Goal: Transaction & Acquisition: Book appointment/travel/reservation

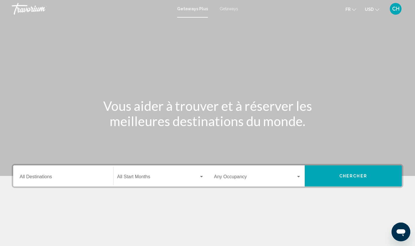
click at [74, 182] on div "Destination All Destinations" at bounding box center [63, 176] width 87 height 18
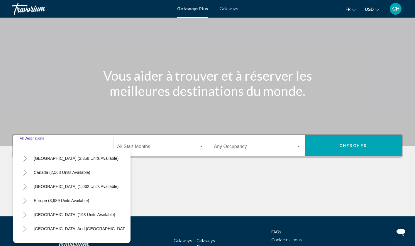
scroll to position [26, 0]
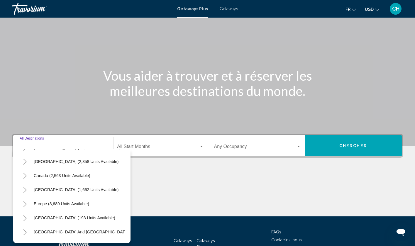
click at [27, 207] on button "Toggle Europe (3,689 units available)" at bounding box center [25, 204] width 12 height 12
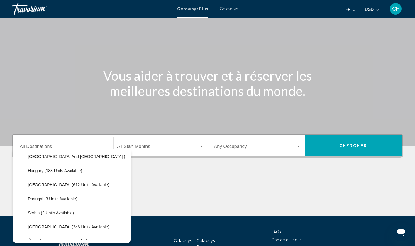
scroll to position [196, 0]
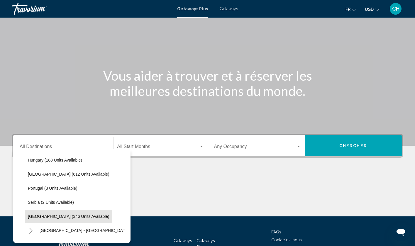
click at [55, 217] on span "[GEOGRAPHIC_DATA] (346 units available)" at bounding box center [69, 216] width 82 height 5
type input "**********"
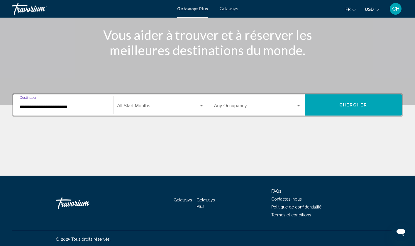
scroll to position [72, 0]
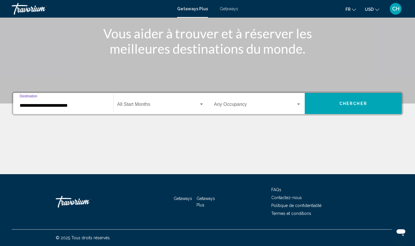
click at [342, 100] on button "Chercher" at bounding box center [353, 103] width 97 height 21
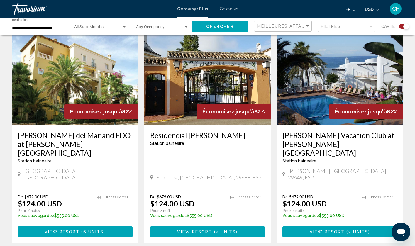
scroll to position [877, 0]
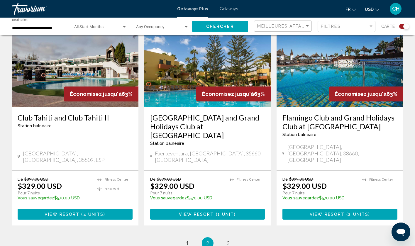
scroll to position [902, 0]
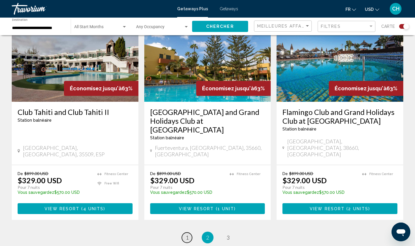
click at [190, 232] on link "page 1" at bounding box center [187, 237] width 10 height 10
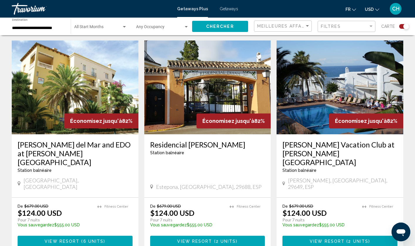
scroll to position [862, 0]
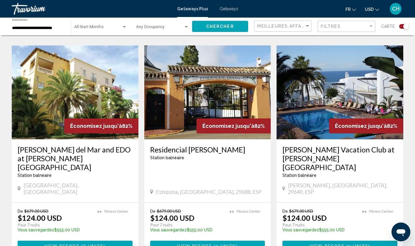
click at [83, 69] on img "Main content" at bounding box center [75, 92] width 127 height 94
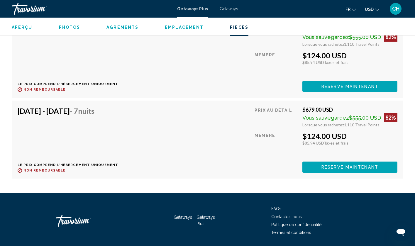
scroll to position [1319, 0]
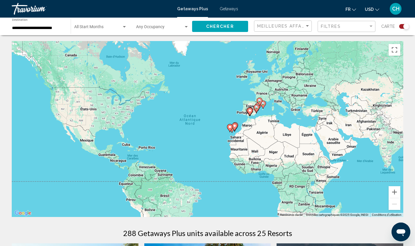
click at [86, 33] on div "Start Month All Start Months" at bounding box center [100, 26] width 53 height 16
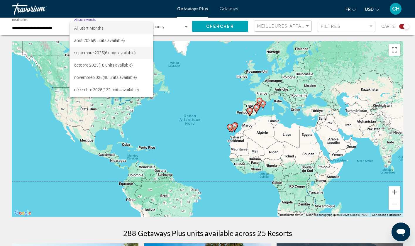
click at [100, 57] on span "septembre 2025 (6 units available)" at bounding box center [111, 53] width 74 height 12
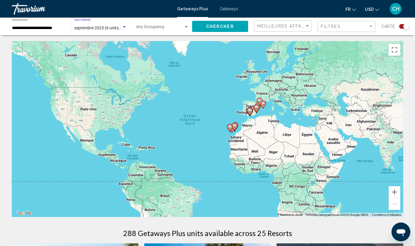
click at [211, 32] on div "Chercher" at bounding box center [223, 27] width 62 height 18
click at [217, 29] on span "Chercher" at bounding box center [220, 26] width 28 height 5
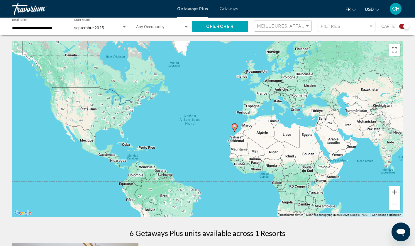
click at [42, 29] on input "**********" at bounding box center [38, 28] width 53 height 5
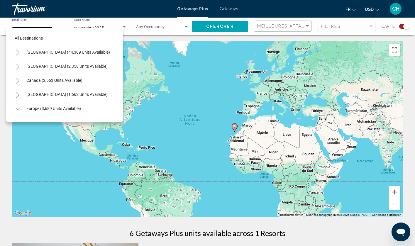
scroll to position [218, 0]
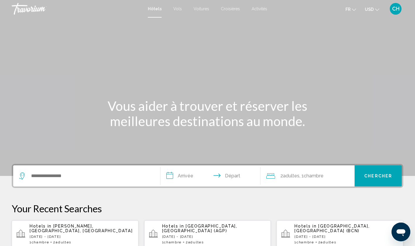
click at [80, 181] on div "Search widget" at bounding box center [86, 175] width 135 height 21
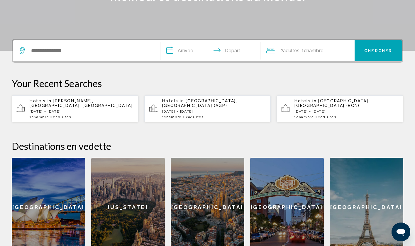
scroll to position [145, 0]
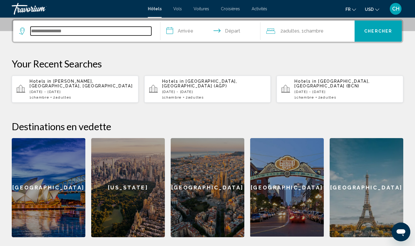
click at [59, 32] on input "Search widget" at bounding box center [90, 31] width 121 height 9
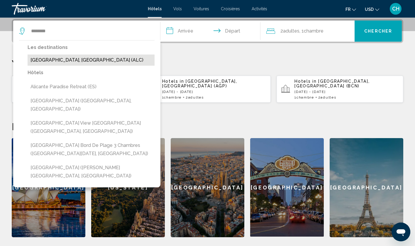
click at [74, 57] on button "Alicante, Spain (ALC)" at bounding box center [91, 60] width 127 height 11
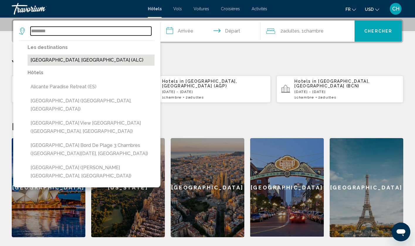
type input "**********"
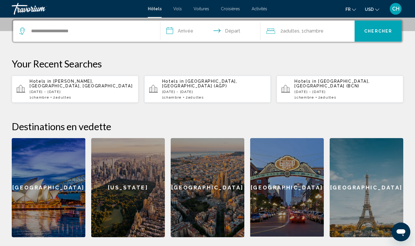
click at [193, 32] on input "**********" at bounding box center [211, 32] width 102 height 23
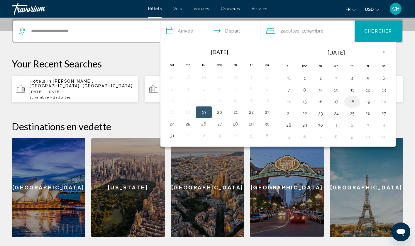
click at [354, 101] on button "18" at bounding box center [351, 102] width 9 height 8
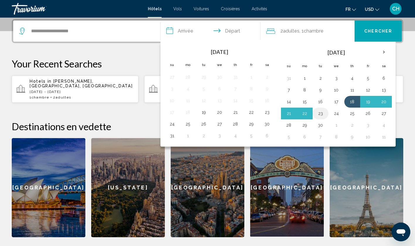
click at [323, 113] on button "23" at bounding box center [320, 113] width 9 height 8
type input "**********"
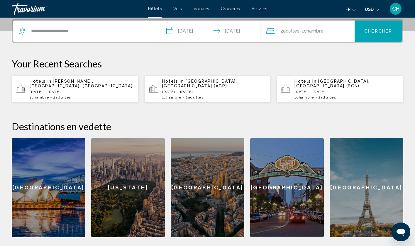
click at [371, 37] on button "Chercher" at bounding box center [377, 31] width 47 height 21
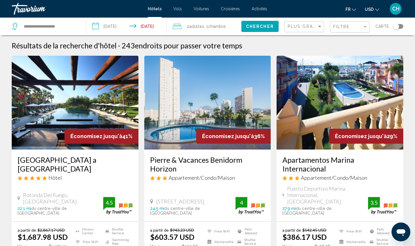
click at [205, 30] on span ", 1 Chambre pièces" at bounding box center [215, 26] width 22 height 8
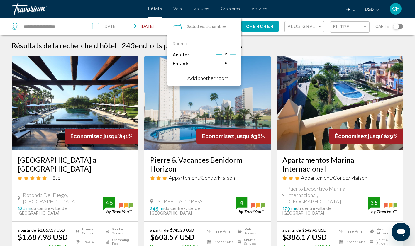
click at [220, 55] on icon "Decrement adults" at bounding box center [218, 54] width 5 height 0
click at [267, 28] on span "Chercher" at bounding box center [260, 26] width 28 height 5
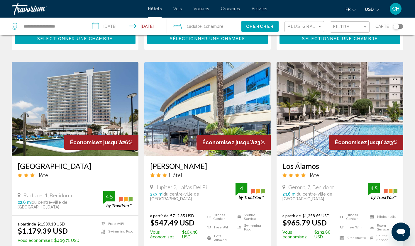
scroll to position [670, 0]
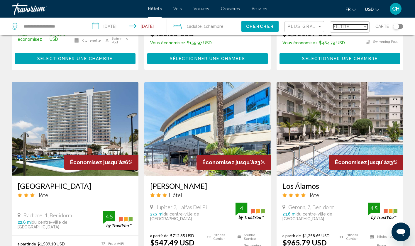
click at [336, 27] on span "Filtre" at bounding box center [341, 26] width 17 height 5
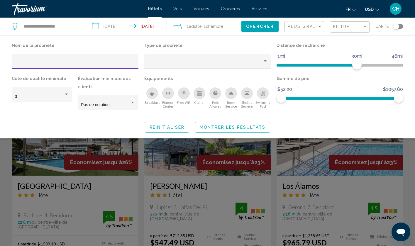
click at [303, 29] on div "Plus grandes économies" at bounding box center [305, 26] width 35 height 11
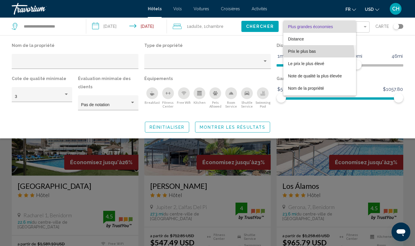
click at [303, 55] on span "Prix le plus bas" at bounding box center [319, 51] width 63 height 12
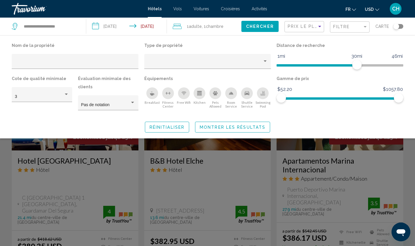
click at [219, 131] on button "Montrer les résultats" at bounding box center [232, 127] width 75 height 11
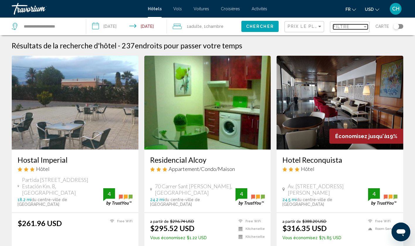
click at [339, 27] on span "Filtre" at bounding box center [341, 26] width 17 height 5
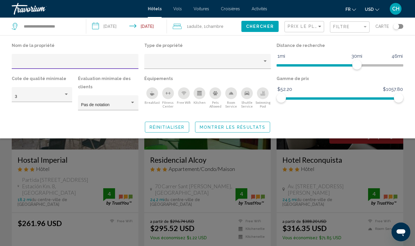
click at [263, 95] on icon "Swimming Pool" at bounding box center [262, 93] width 5 height 5
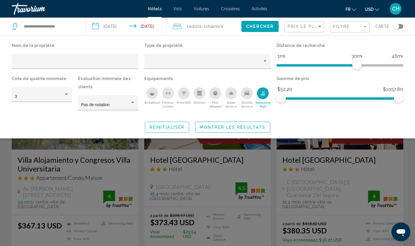
click at [254, 130] on span "Montrer les résultats" at bounding box center [233, 127] width 66 height 5
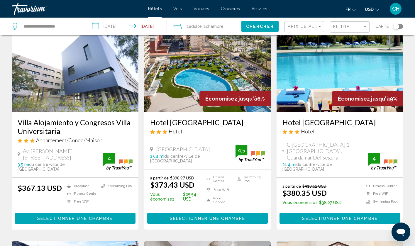
scroll to position [34, 0]
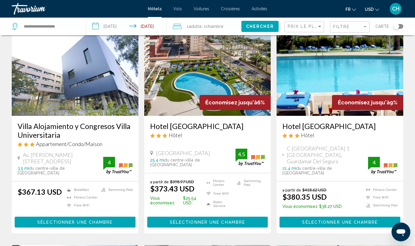
click at [189, 74] on img "Main content" at bounding box center [207, 69] width 127 height 94
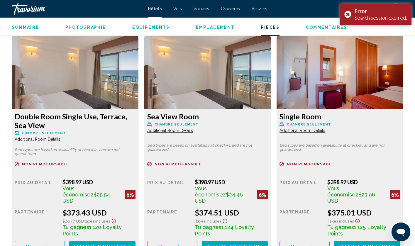
scroll to position [795, 0]
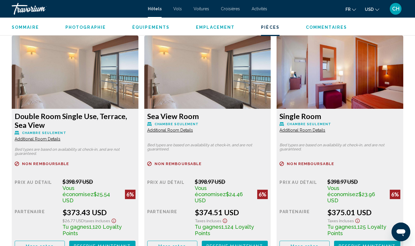
click at [43, 244] on span "More rates" at bounding box center [40, 246] width 28 height 5
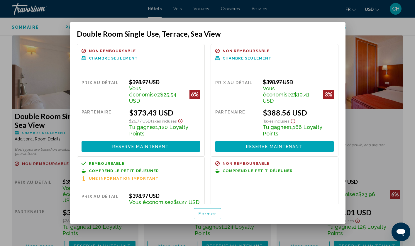
scroll to position [0, 0]
click at [177, 141] on button "Reserve maintenant Plus disponible" at bounding box center [141, 146] width 118 height 11
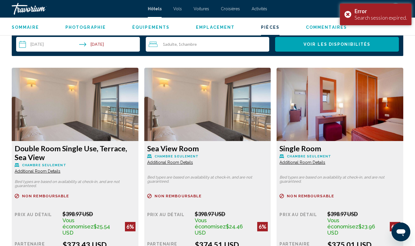
scroll to position [754, 0]
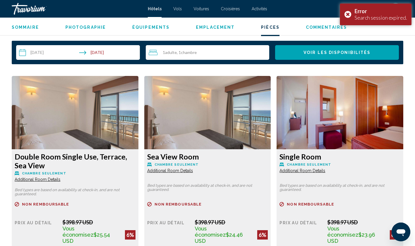
click at [103, 118] on img "Main content" at bounding box center [75, 112] width 127 height 73
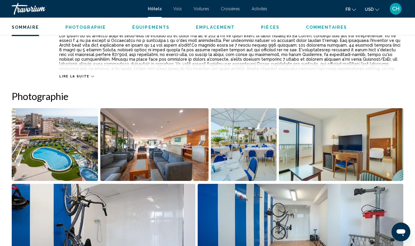
scroll to position [232, 0]
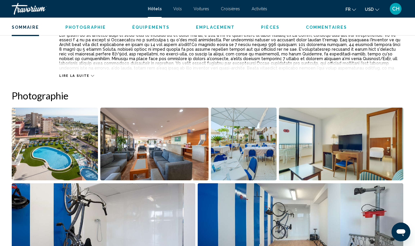
click at [192, 131] on img "Open full-screen image slider" at bounding box center [154, 144] width 108 height 73
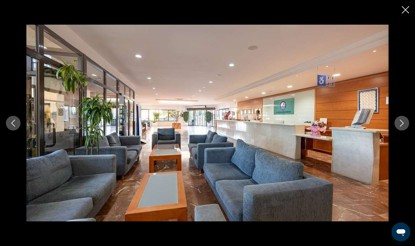
click at [403, 126] on icon "Next image" at bounding box center [401, 123] width 7 height 7
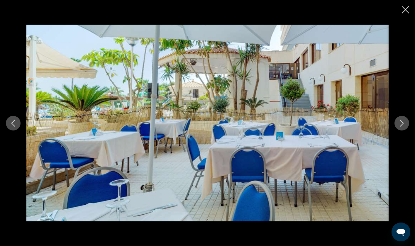
click at [403, 126] on icon "Next image" at bounding box center [401, 123] width 7 height 7
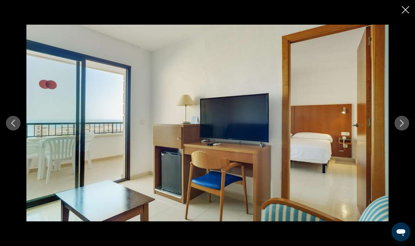
click at [403, 126] on icon "Next image" at bounding box center [401, 123] width 7 height 7
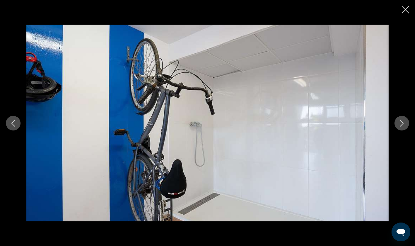
click at [403, 126] on icon "Next image" at bounding box center [401, 123] width 7 height 7
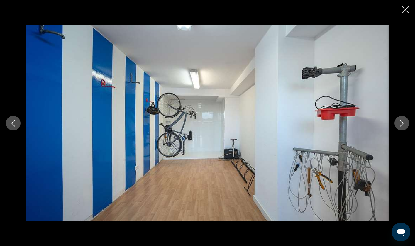
click at [403, 126] on icon "Next image" at bounding box center [401, 123] width 7 height 7
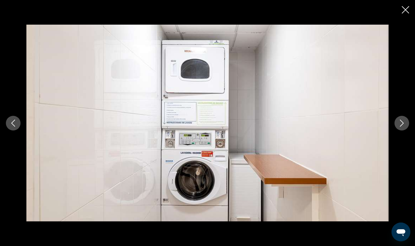
click at [403, 126] on icon "Next image" at bounding box center [401, 123] width 7 height 7
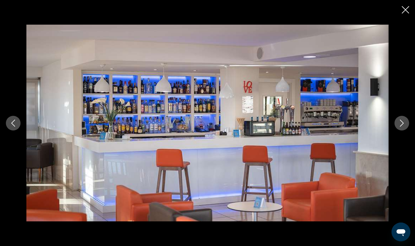
click at [403, 126] on icon "Next image" at bounding box center [401, 123] width 7 height 7
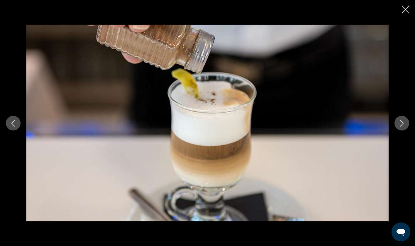
click at [403, 126] on icon "Next image" at bounding box center [401, 123] width 7 height 7
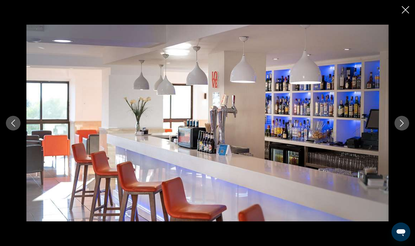
click at [403, 126] on icon "Next image" at bounding box center [401, 123] width 7 height 7
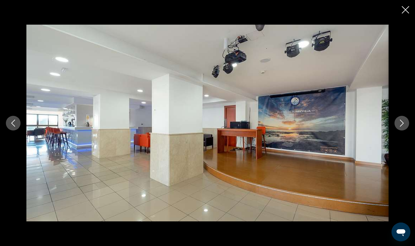
click at [403, 126] on icon "Next image" at bounding box center [401, 123] width 7 height 7
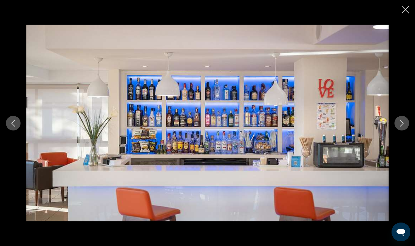
click at [403, 126] on icon "Next image" at bounding box center [401, 123] width 7 height 7
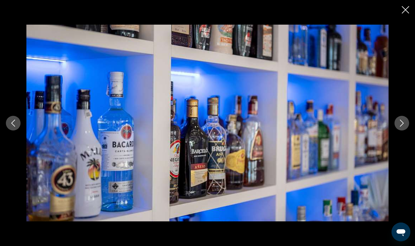
click at [403, 126] on icon "Next image" at bounding box center [401, 123] width 7 height 7
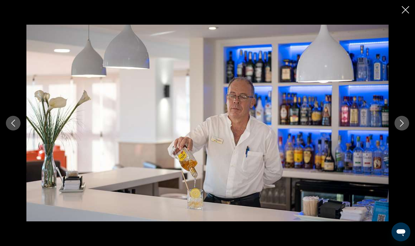
click at [403, 126] on icon "Next image" at bounding box center [401, 123] width 7 height 7
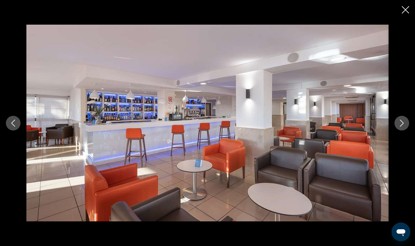
click at [403, 126] on icon "Next image" at bounding box center [401, 123] width 7 height 7
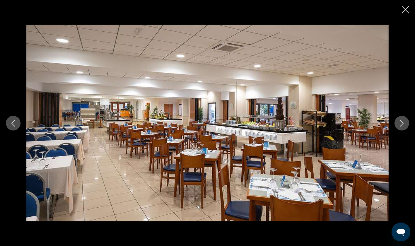
click at [403, 126] on icon "Next image" at bounding box center [401, 123] width 7 height 7
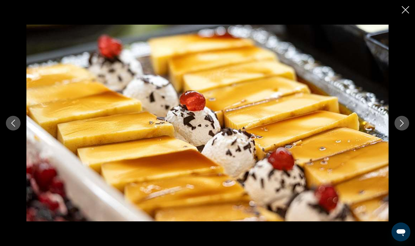
click at [403, 126] on icon "Next image" at bounding box center [401, 123] width 7 height 7
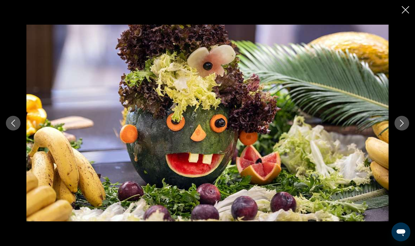
click at [403, 126] on icon "Next image" at bounding box center [401, 123] width 7 height 7
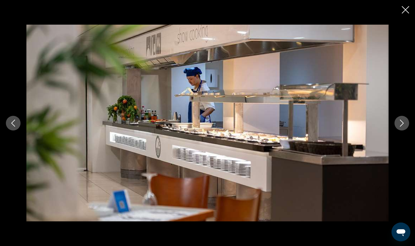
click at [403, 126] on icon "Next image" at bounding box center [401, 123] width 7 height 7
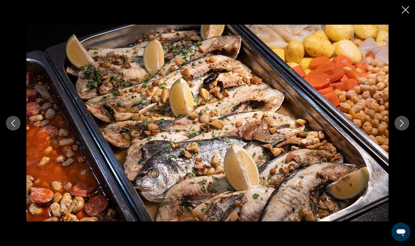
click at [403, 126] on icon "Next image" at bounding box center [401, 123] width 7 height 7
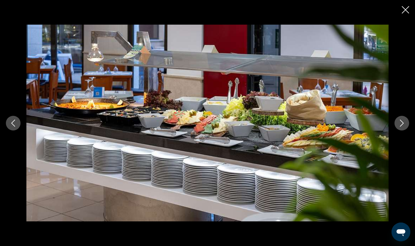
click at [403, 126] on icon "Next image" at bounding box center [401, 123] width 7 height 7
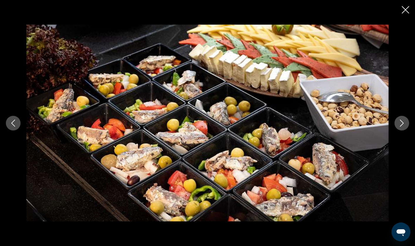
click at [403, 126] on icon "Next image" at bounding box center [401, 123] width 7 height 7
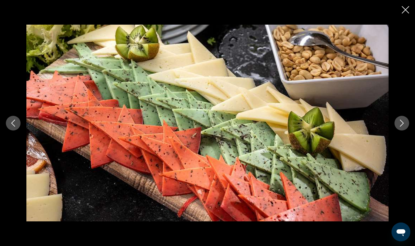
click at [403, 126] on icon "Next image" at bounding box center [401, 123] width 7 height 7
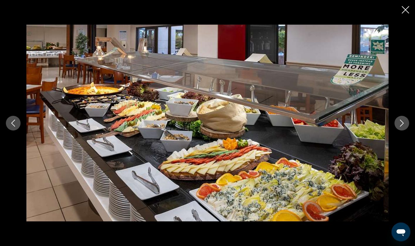
click at [403, 126] on icon "Next image" at bounding box center [401, 123] width 7 height 7
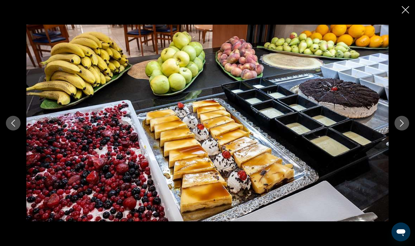
click at [403, 126] on icon "Next image" at bounding box center [401, 123] width 7 height 7
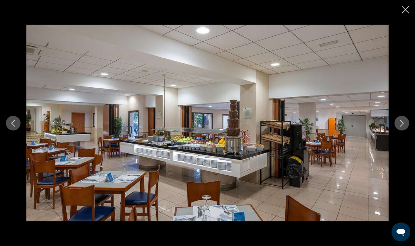
click at [403, 126] on icon "Next image" at bounding box center [401, 123] width 7 height 7
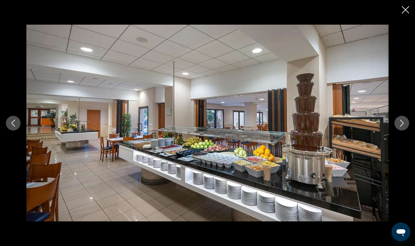
click at [403, 126] on icon "Next image" at bounding box center [401, 123] width 7 height 7
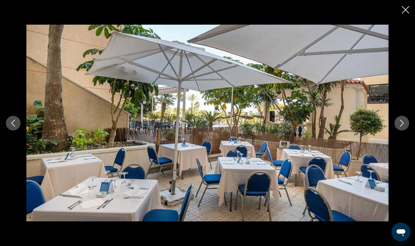
click at [403, 126] on icon "Next image" at bounding box center [401, 123] width 7 height 7
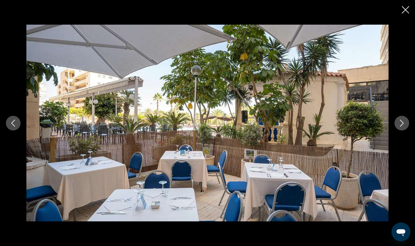
click at [403, 126] on icon "Next image" at bounding box center [401, 123] width 7 height 7
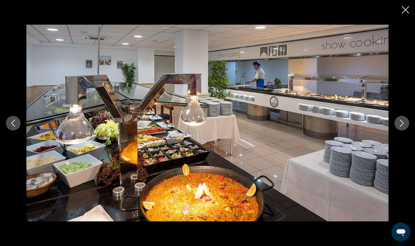
click at [403, 126] on icon "Next image" at bounding box center [401, 123] width 7 height 7
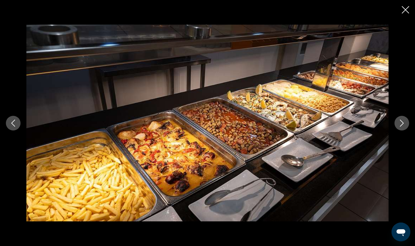
click at [403, 126] on icon "Next image" at bounding box center [401, 123] width 7 height 7
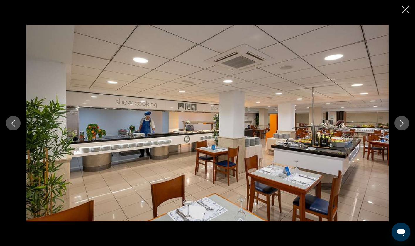
click at [403, 126] on icon "Next image" at bounding box center [401, 123] width 7 height 7
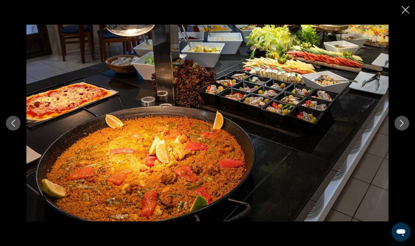
click at [403, 126] on icon "Next image" at bounding box center [401, 123] width 7 height 7
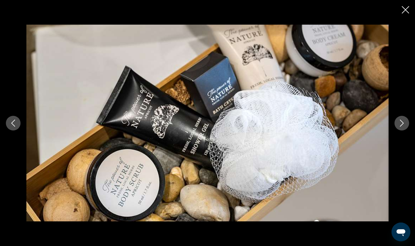
click at [403, 126] on icon "Next image" at bounding box center [401, 123] width 7 height 7
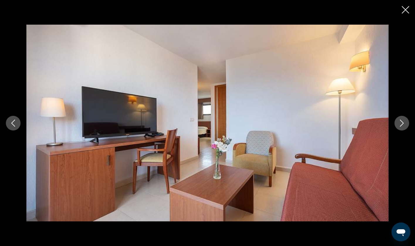
click at [403, 126] on icon "Next image" at bounding box center [401, 123] width 7 height 7
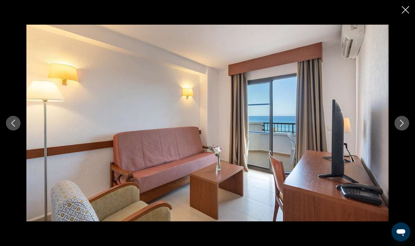
click at [403, 126] on icon "Next image" at bounding box center [401, 123] width 7 height 7
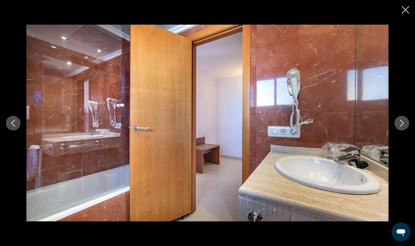
click at [403, 126] on icon "Next image" at bounding box center [401, 123] width 7 height 7
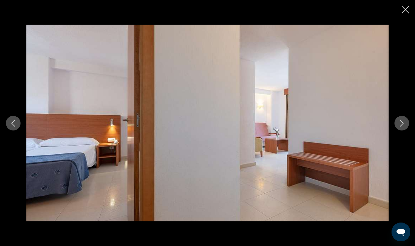
click at [11, 128] on button "Previous image" at bounding box center [13, 123] width 15 height 15
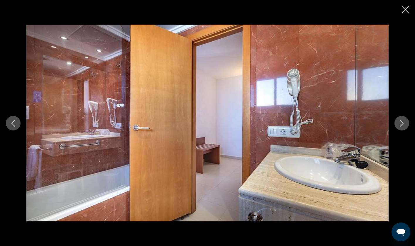
click at [11, 128] on button "Previous image" at bounding box center [13, 123] width 15 height 15
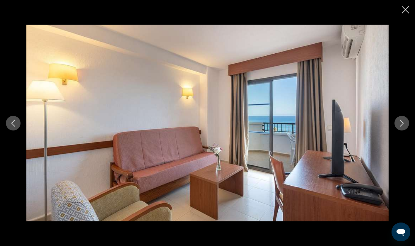
click at [11, 128] on button "Previous image" at bounding box center [13, 123] width 15 height 15
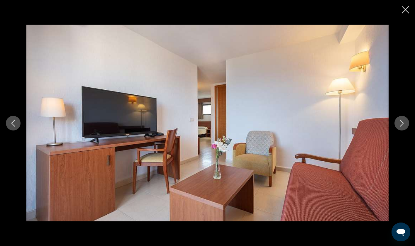
click at [11, 128] on button "Previous image" at bounding box center [13, 123] width 15 height 15
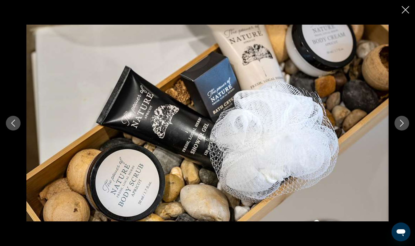
click at [405, 124] on button "Next image" at bounding box center [401, 123] width 15 height 15
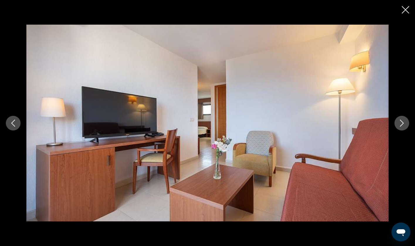
click at [405, 124] on button "Next image" at bounding box center [401, 123] width 15 height 15
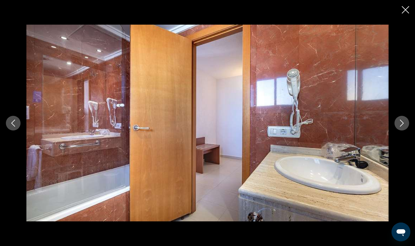
click at [405, 124] on button "Next image" at bounding box center [401, 123] width 15 height 15
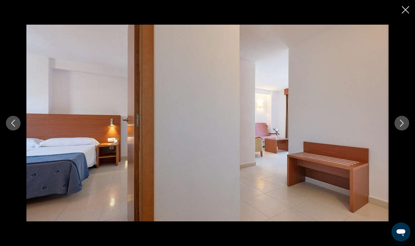
click at [405, 124] on button "Next image" at bounding box center [401, 123] width 15 height 15
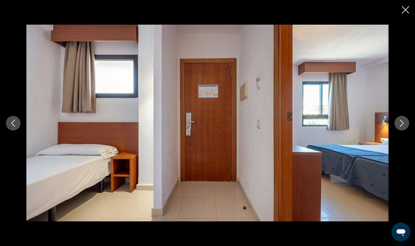
click at [405, 124] on button "Next image" at bounding box center [401, 123] width 15 height 15
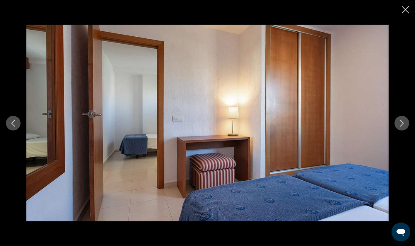
click at [405, 124] on button "Next image" at bounding box center [401, 123] width 15 height 15
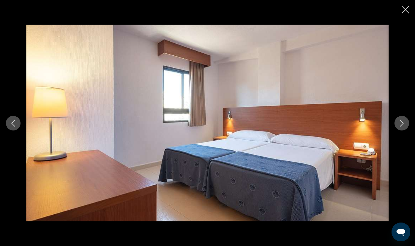
click at [405, 124] on button "Next image" at bounding box center [401, 123] width 15 height 15
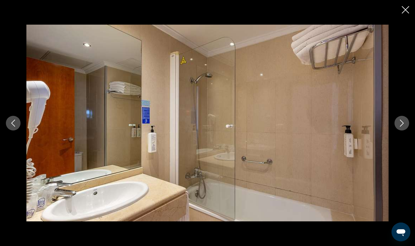
click at [405, 124] on button "Next image" at bounding box center [401, 123] width 15 height 15
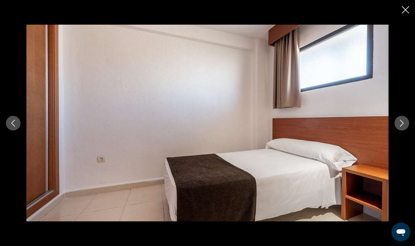
click at [405, 124] on button "Next image" at bounding box center [401, 123] width 15 height 15
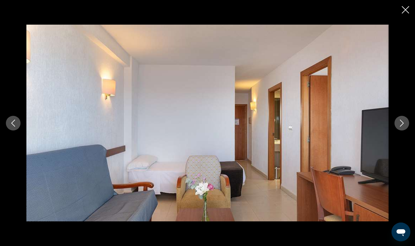
click at [405, 124] on button "Next image" at bounding box center [401, 123] width 15 height 15
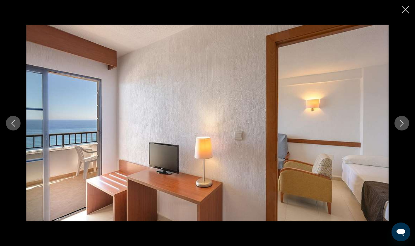
click at [405, 124] on button "Next image" at bounding box center [401, 123] width 15 height 15
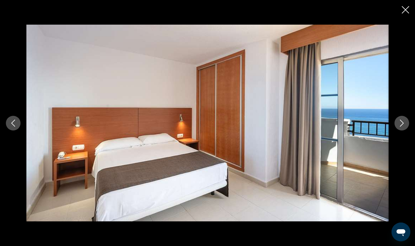
click at [405, 124] on button "Next image" at bounding box center [401, 123] width 15 height 15
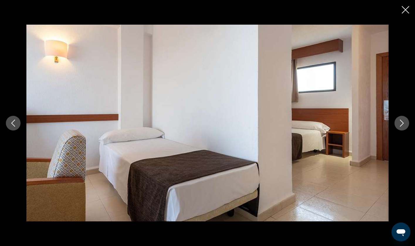
click at [405, 124] on button "Next image" at bounding box center [401, 123] width 15 height 15
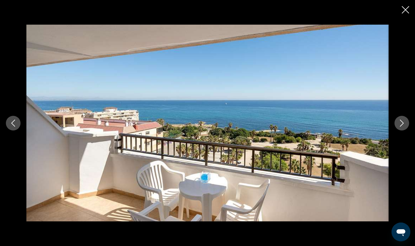
click at [405, 124] on button "Next image" at bounding box center [401, 123] width 15 height 15
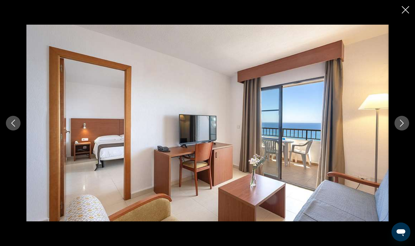
click at [405, 124] on button "Next image" at bounding box center [401, 123] width 15 height 15
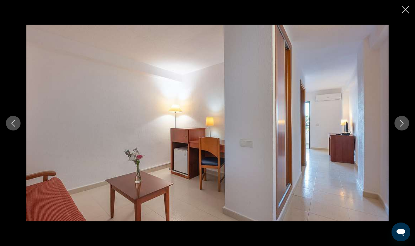
click at [405, 124] on button "Next image" at bounding box center [401, 123] width 15 height 15
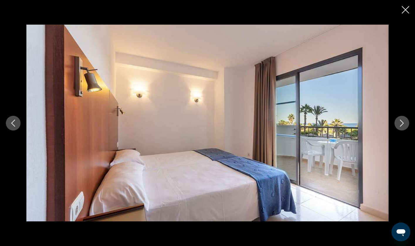
click at [405, 124] on button "Next image" at bounding box center [401, 123] width 15 height 15
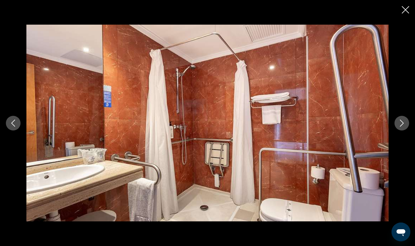
click at [405, 124] on button "Next image" at bounding box center [401, 123] width 15 height 15
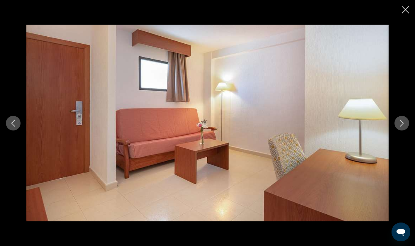
click at [405, 124] on button "Next image" at bounding box center [401, 123] width 15 height 15
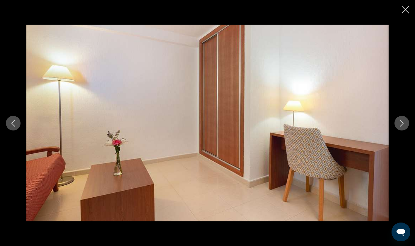
click at [405, 124] on button "Next image" at bounding box center [401, 123] width 15 height 15
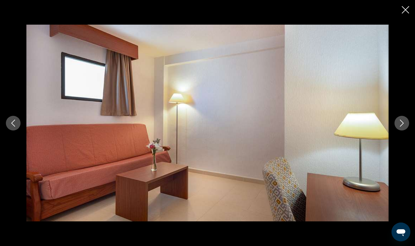
click at [405, 124] on button "Next image" at bounding box center [401, 123] width 15 height 15
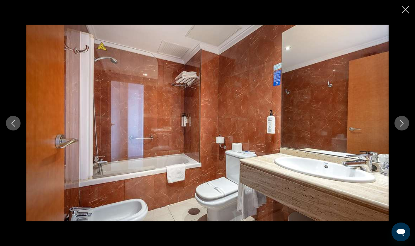
click at [405, 124] on button "Next image" at bounding box center [401, 123] width 15 height 15
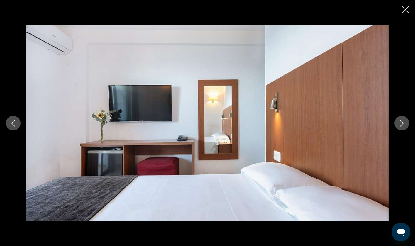
click at [405, 124] on button "Next image" at bounding box center [401, 123] width 15 height 15
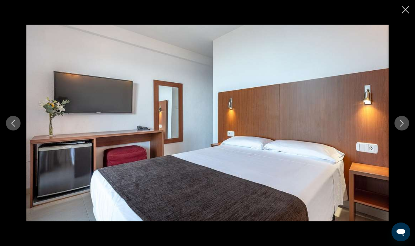
click at [405, 124] on button "Next image" at bounding box center [401, 123] width 15 height 15
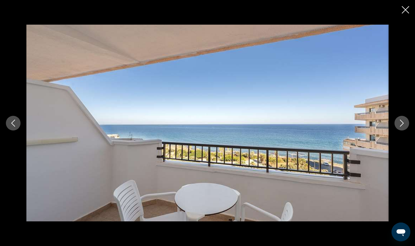
click at [405, 124] on button "Next image" at bounding box center [401, 123] width 15 height 15
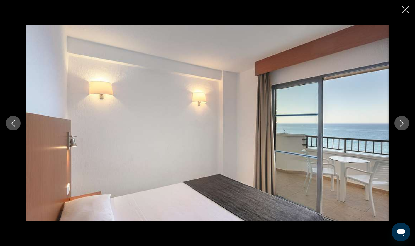
click at [405, 124] on button "Next image" at bounding box center [401, 123] width 15 height 15
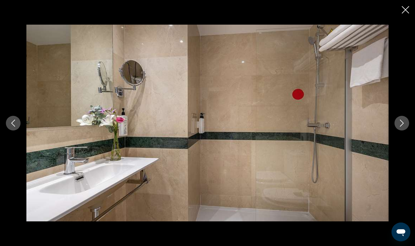
click at [405, 124] on button "Next image" at bounding box center [401, 123] width 15 height 15
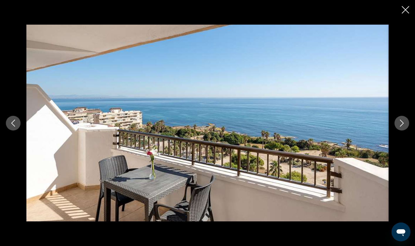
click at [405, 124] on button "Next image" at bounding box center [401, 123] width 15 height 15
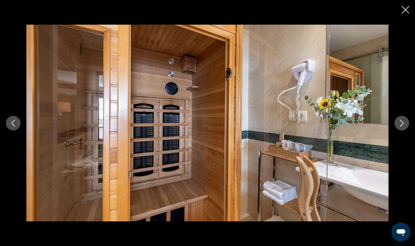
click at [405, 124] on button "Next image" at bounding box center [401, 123] width 15 height 15
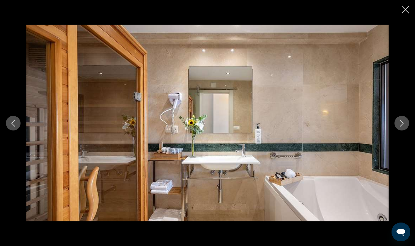
click at [6, 123] on button "Previous image" at bounding box center [13, 123] width 15 height 15
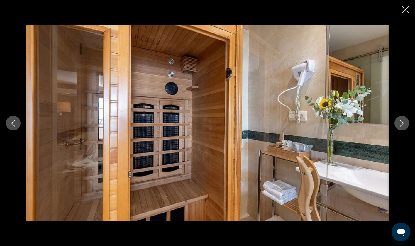
click at [6, 123] on button "Previous image" at bounding box center [13, 123] width 15 height 15
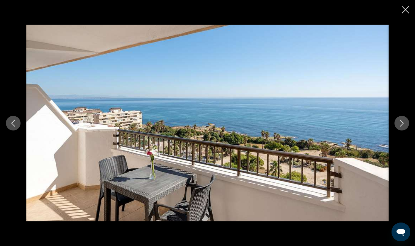
click at [401, 127] on button "Next image" at bounding box center [401, 123] width 15 height 15
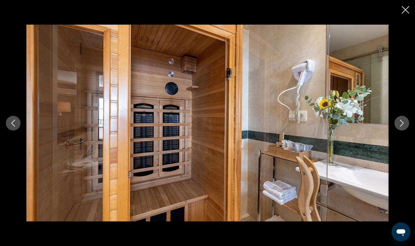
click at [401, 127] on button "Next image" at bounding box center [401, 123] width 15 height 15
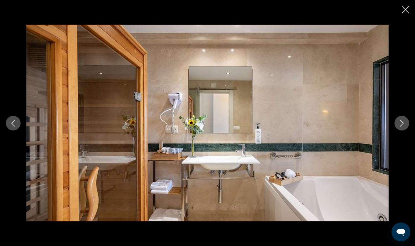
click at [401, 127] on button "Next image" at bounding box center [401, 123] width 15 height 15
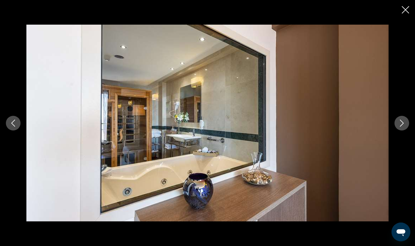
click at [401, 127] on button "Next image" at bounding box center [401, 123] width 15 height 15
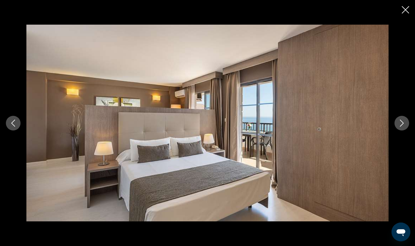
click at [401, 127] on button "Next image" at bounding box center [401, 123] width 15 height 15
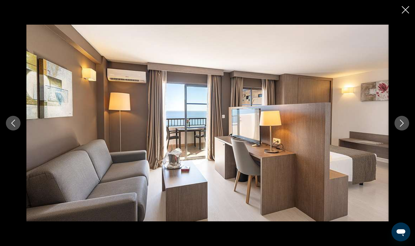
click at [401, 127] on button "Next image" at bounding box center [401, 123] width 15 height 15
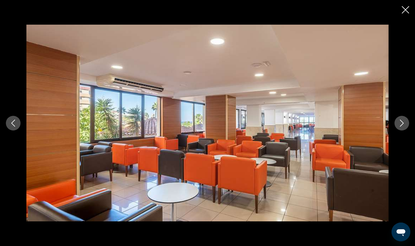
click at [401, 127] on button "Next image" at bounding box center [401, 123] width 15 height 15
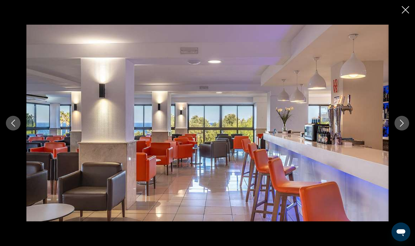
click at [401, 127] on button "Next image" at bounding box center [401, 123] width 15 height 15
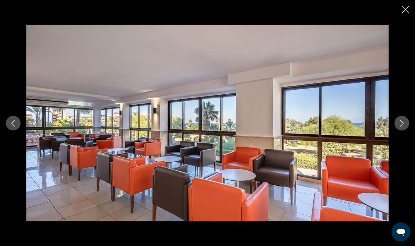
click at [401, 127] on button "Next image" at bounding box center [401, 123] width 15 height 15
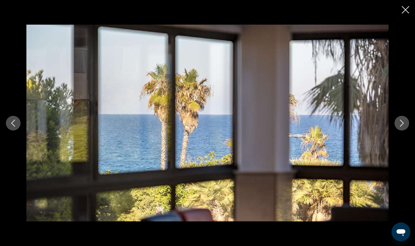
click at [401, 127] on button "Next image" at bounding box center [401, 123] width 15 height 15
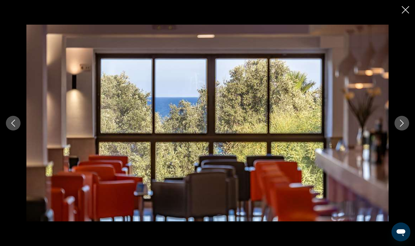
click at [401, 127] on button "Next image" at bounding box center [401, 123] width 15 height 15
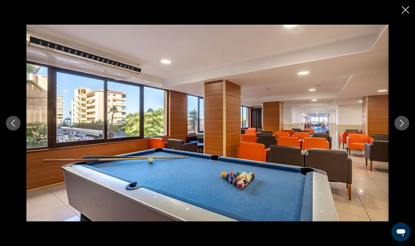
click at [401, 127] on button "Next image" at bounding box center [401, 123] width 15 height 15
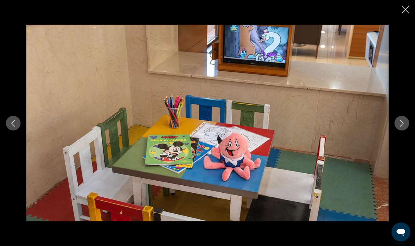
click at [401, 127] on button "Next image" at bounding box center [401, 123] width 15 height 15
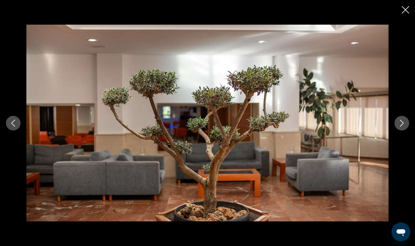
click at [401, 127] on button "Next image" at bounding box center [401, 123] width 15 height 15
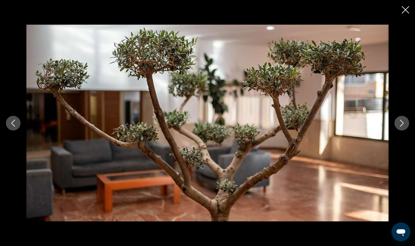
click at [401, 127] on button "Next image" at bounding box center [401, 123] width 15 height 15
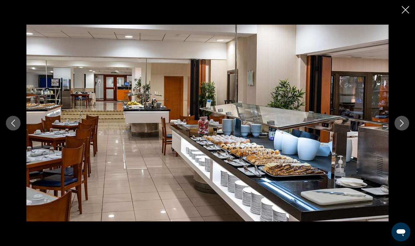
click at [401, 127] on button "Next image" at bounding box center [401, 123] width 15 height 15
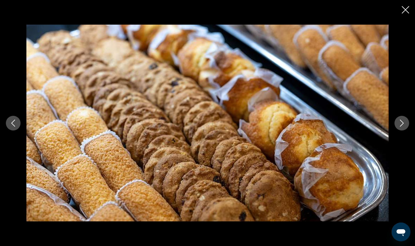
click at [401, 127] on button "Next image" at bounding box center [401, 123] width 15 height 15
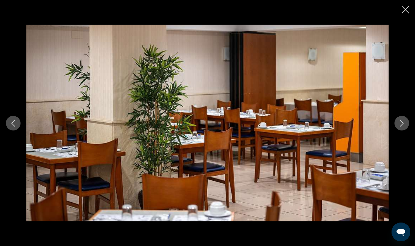
click at [401, 127] on button "Next image" at bounding box center [401, 123] width 15 height 15
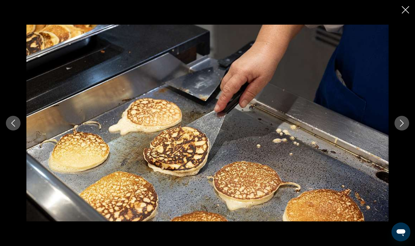
click at [401, 127] on button "Next image" at bounding box center [401, 123] width 15 height 15
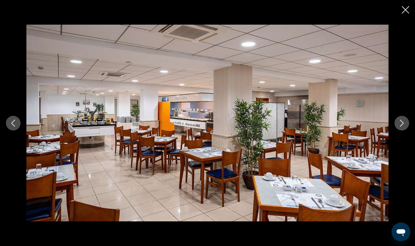
click at [401, 127] on button "Next image" at bounding box center [401, 123] width 15 height 15
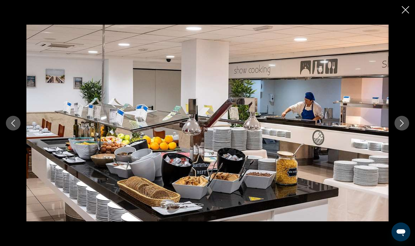
click at [401, 127] on button "Next image" at bounding box center [401, 123] width 15 height 15
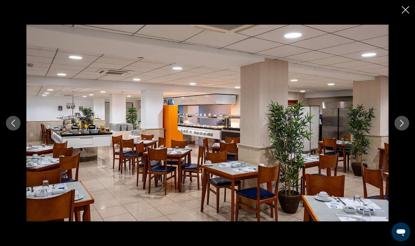
click at [401, 127] on button "Next image" at bounding box center [401, 123] width 15 height 15
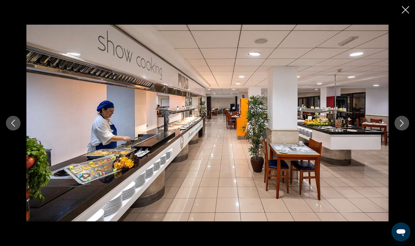
click at [401, 127] on button "Next image" at bounding box center [401, 123] width 15 height 15
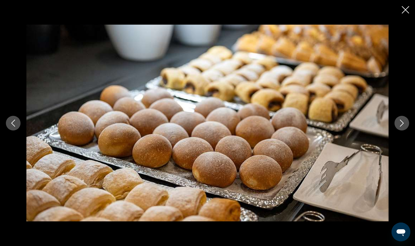
click at [401, 127] on button "Next image" at bounding box center [401, 123] width 15 height 15
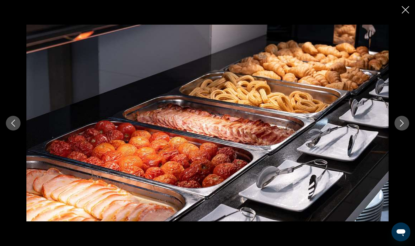
click at [401, 127] on button "Next image" at bounding box center [401, 123] width 15 height 15
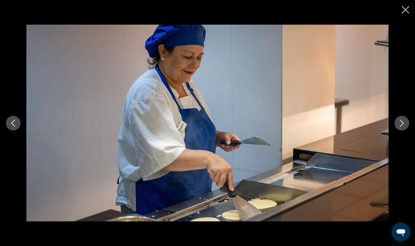
click at [401, 127] on button "Next image" at bounding box center [401, 123] width 15 height 15
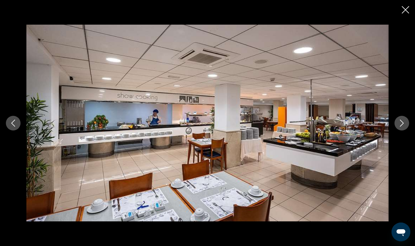
click at [401, 127] on button "Next image" at bounding box center [401, 123] width 15 height 15
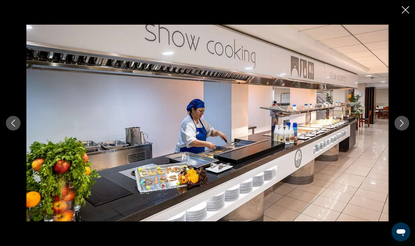
click at [401, 127] on button "Next image" at bounding box center [401, 123] width 15 height 15
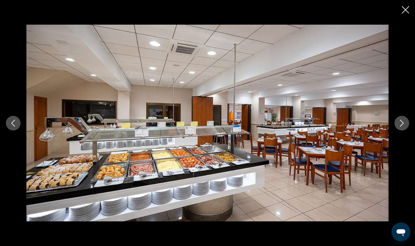
click at [401, 127] on button "Next image" at bounding box center [401, 123] width 15 height 15
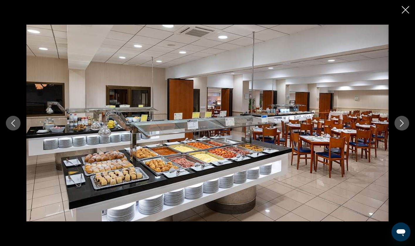
click at [401, 127] on button "Next image" at bounding box center [401, 123] width 15 height 15
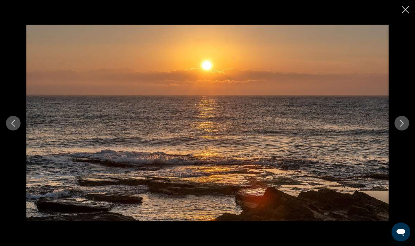
click at [401, 127] on button "Next image" at bounding box center [401, 123] width 15 height 15
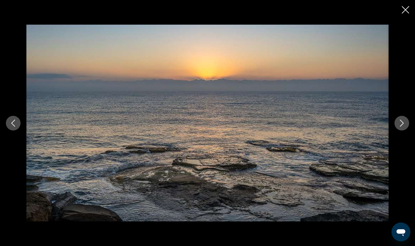
click at [401, 127] on button "Next image" at bounding box center [401, 123] width 15 height 15
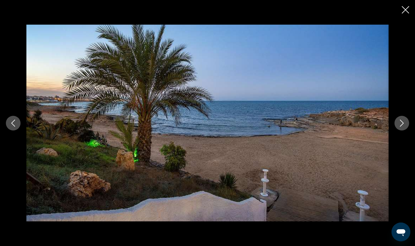
click at [401, 127] on button "Next image" at bounding box center [401, 123] width 15 height 15
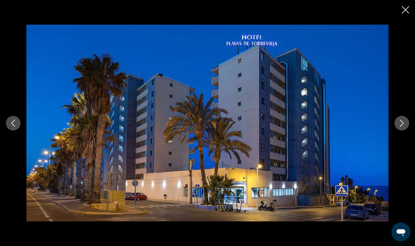
click at [401, 127] on button "Next image" at bounding box center [401, 123] width 15 height 15
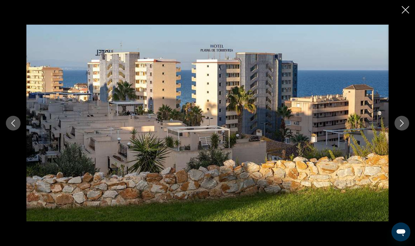
click at [401, 127] on button "Next image" at bounding box center [401, 123] width 15 height 15
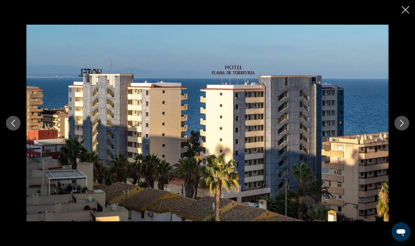
click at [401, 127] on button "Next image" at bounding box center [401, 123] width 15 height 15
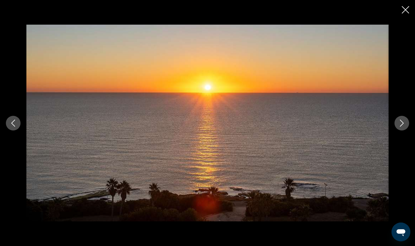
click at [401, 127] on button "Next image" at bounding box center [401, 123] width 15 height 15
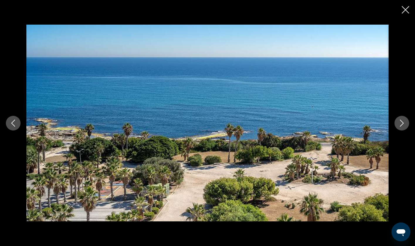
click at [401, 127] on button "Next image" at bounding box center [401, 123] width 15 height 15
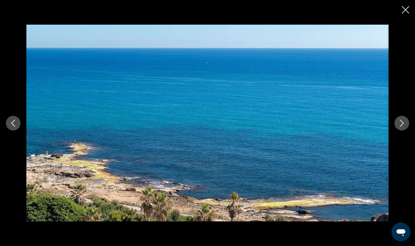
click at [401, 127] on button "Next image" at bounding box center [401, 123] width 15 height 15
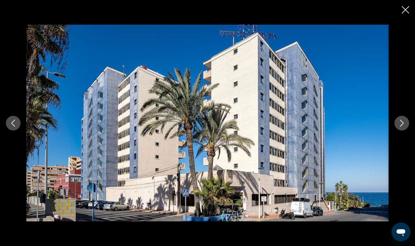
click at [401, 127] on button "Next image" at bounding box center [401, 123] width 15 height 15
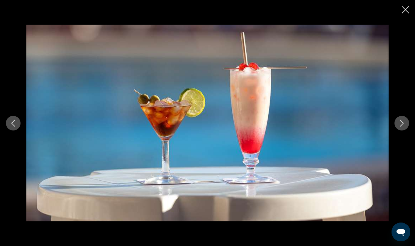
click at [401, 127] on button "Next image" at bounding box center [401, 123] width 15 height 15
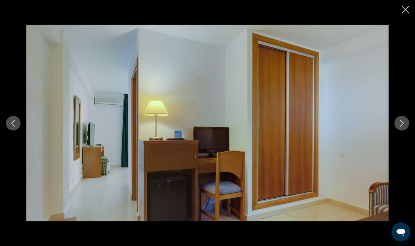
click at [401, 127] on button "Next image" at bounding box center [401, 123] width 15 height 15
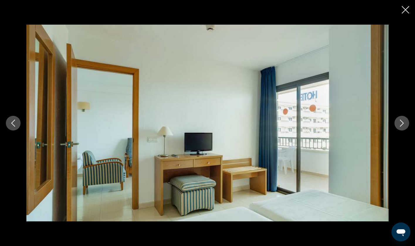
click at [401, 127] on button "Next image" at bounding box center [401, 123] width 15 height 15
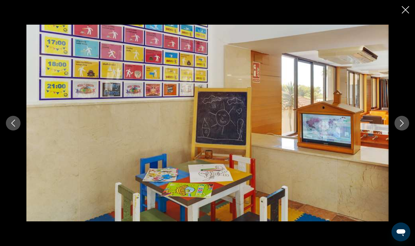
click at [401, 127] on button "Next image" at bounding box center [401, 123] width 15 height 15
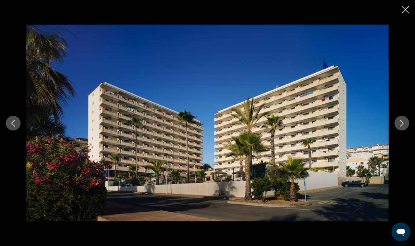
click at [401, 127] on button "Next image" at bounding box center [401, 123] width 15 height 15
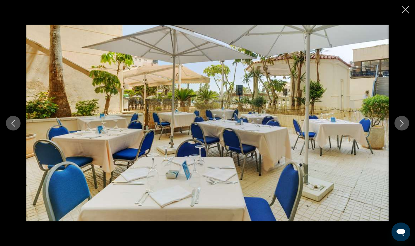
click at [401, 127] on button "Next image" at bounding box center [401, 123] width 15 height 15
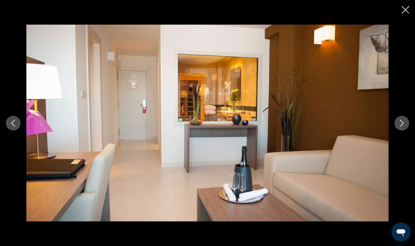
click at [401, 127] on button "Next image" at bounding box center [401, 123] width 15 height 15
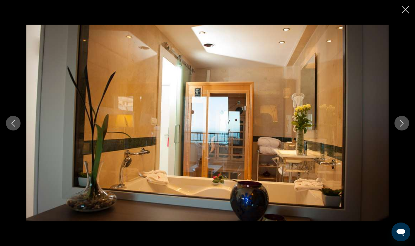
click at [401, 127] on button "Next image" at bounding box center [401, 123] width 15 height 15
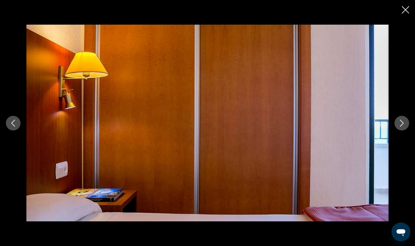
click at [401, 127] on button "Next image" at bounding box center [401, 123] width 15 height 15
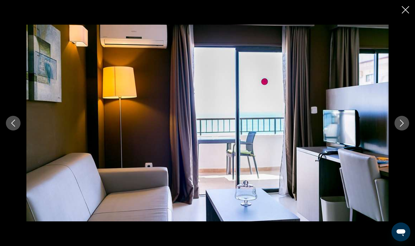
click at [401, 127] on button "Next image" at bounding box center [401, 123] width 15 height 15
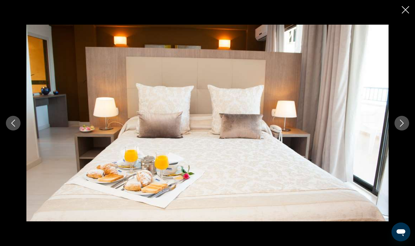
click at [401, 127] on button "Next image" at bounding box center [401, 123] width 15 height 15
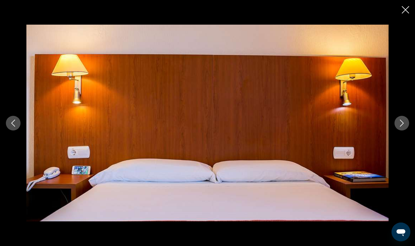
click at [401, 127] on button "Next image" at bounding box center [401, 123] width 15 height 15
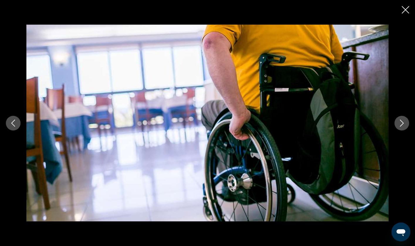
click at [401, 127] on button "Next image" at bounding box center [401, 123] width 15 height 15
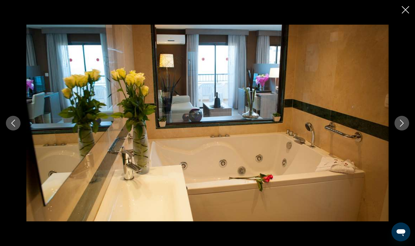
click at [401, 127] on button "Next image" at bounding box center [401, 123] width 15 height 15
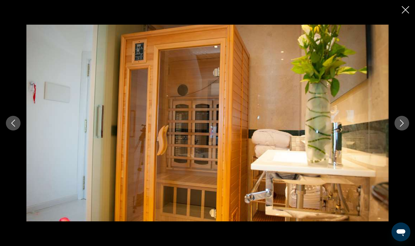
click at [401, 127] on button "Next image" at bounding box center [401, 123] width 15 height 15
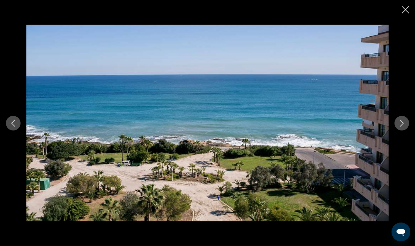
click at [401, 127] on button "Next image" at bounding box center [401, 123] width 15 height 15
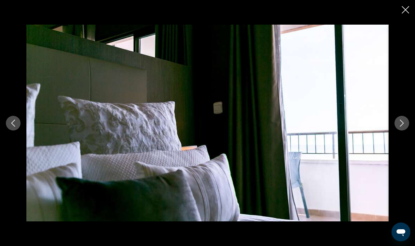
click at [401, 127] on button "Next image" at bounding box center [401, 123] width 15 height 15
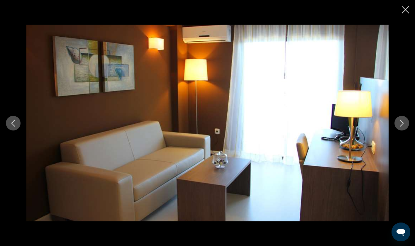
click at [401, 127] on button "Next image" at bounding box center [401, 123] width 15 height 15
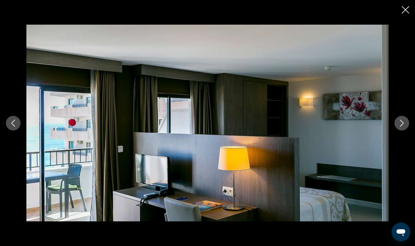
click at [401, 127] on button "Next image" at bounding box center [401, 123] width 15 height 15
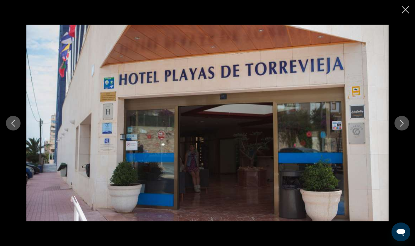
click at [401, 10] on div "Main content" at bounding box center [207, 123] width 415 height 246
click at [405, 10] on icon "Close slideshow" at bounding box center [405, 9] width 7 height 7
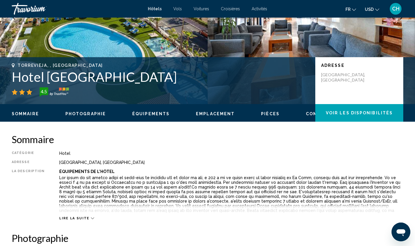
scroll to position [89, 0]
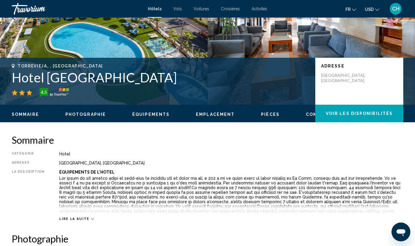
click at [145, 112] on button "Équipements" at bounding box center [150, 114] width 37 height 5
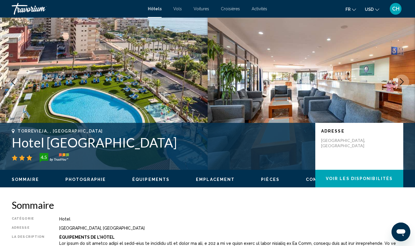
scroll to position [28, 0]
